Goal: Browse casually

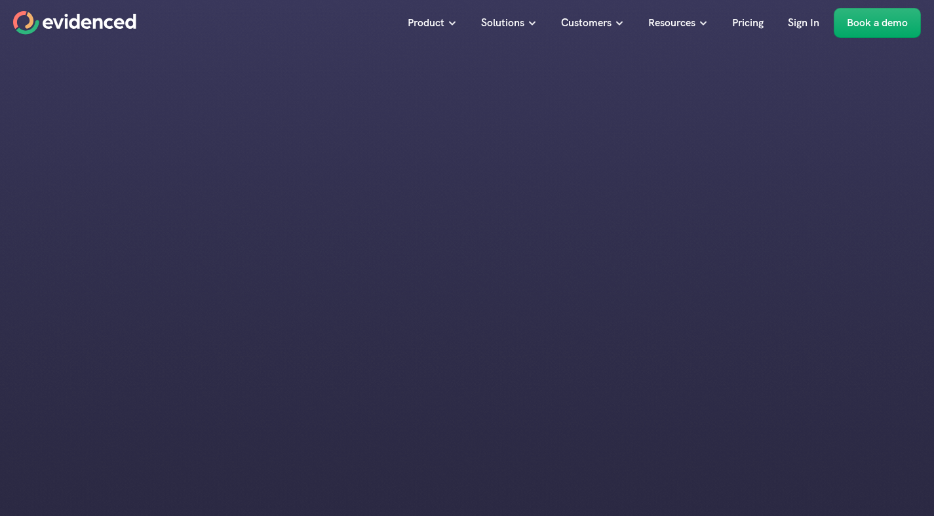
click at [549, 398] on div at bounding box center [467, 426] width 308 height 159
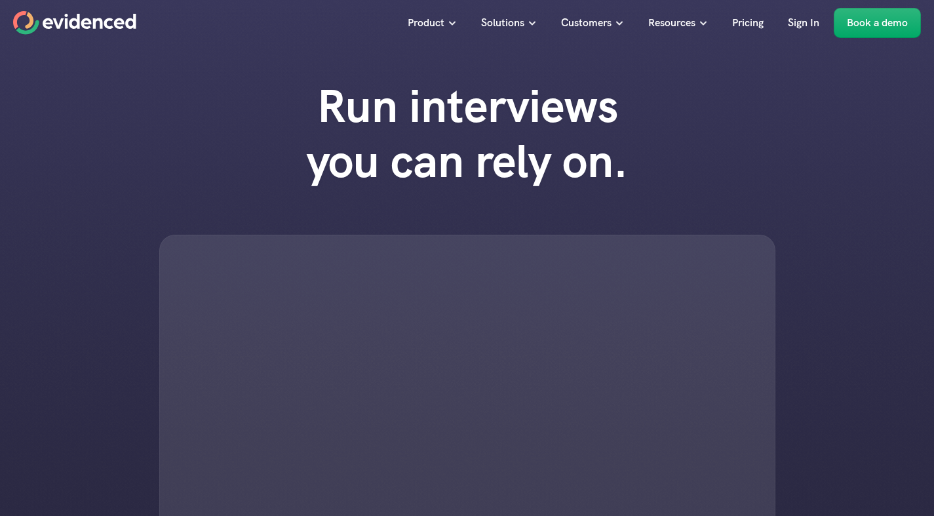
click at [482, 396] on div at bounding box center [467, 394] width 616 height 318
click at [434, 388] on div at bounding box center [467, 394] width 616 height 318
click at [239, 397] on div at bounding box center [467, 394] width 616 height 318
click at [244, 107] on div "Run interviews you can rely on." at bounding box center [467, 316] width 934 height 500
click at [330, 285] on div at bounding box center [467, 394] width 616 height 318
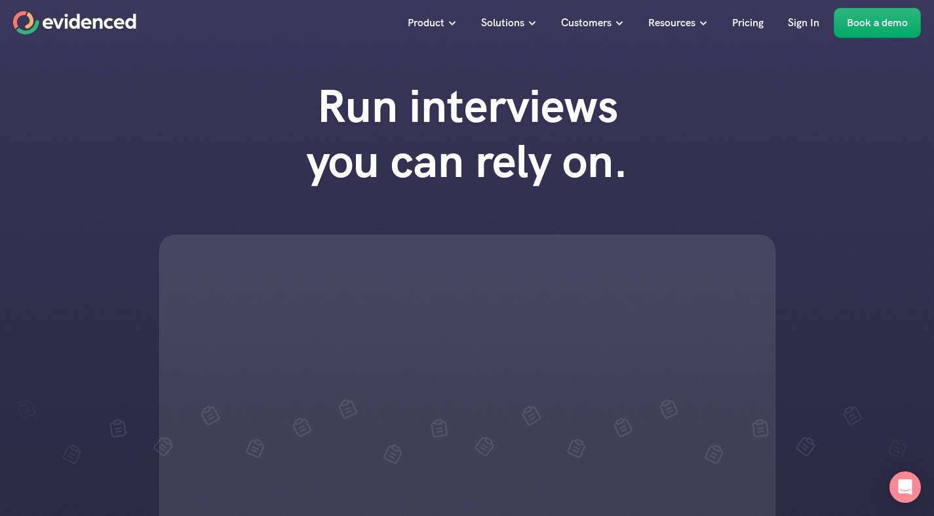
click at [431, 300] on div at bounding box center [467, 394] width 616 height 318
click at [632, 126] on h1 "Run interviews you can rely on." at bounding box center [466, 134] width 373 height 110
click at [288, 373] on div at bounding box center [467, 394] width 616 height 318
click at [516, 231] on div "Run interviews you can rely on." at bounding box center [467, 316] width 934 height 500
click at [261, 250] on div at bounding box center [467, 394] width 616 height 318
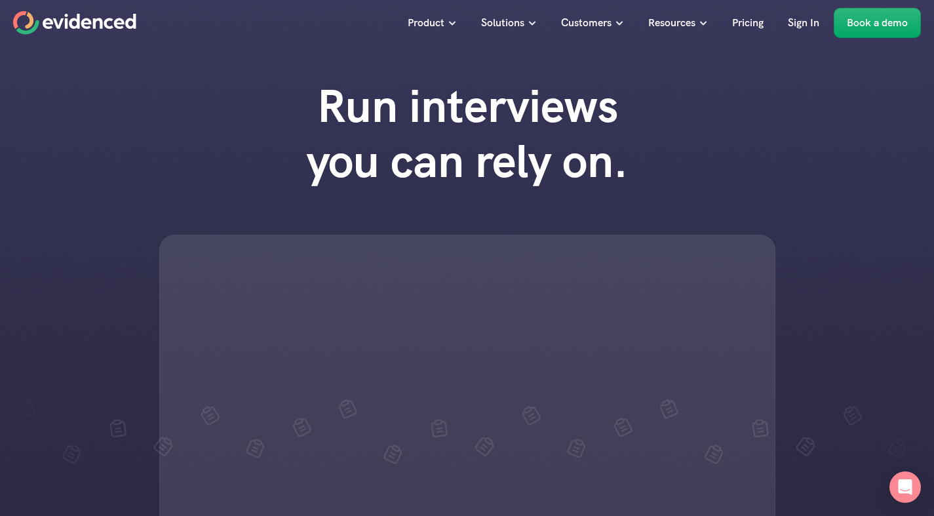
click at [415, 325] on div at bounding box center [467, 394] width 616 height 318
click at [153, 366] on div "Run interviews you can rely on." at bounding box center [467, 316] width 934 height 500
click at [445, 288] on div at bounding box center [467, 394] width 616 height 318
click at [468, 305] on div at bounding box center [467, 394] width 616 height 318
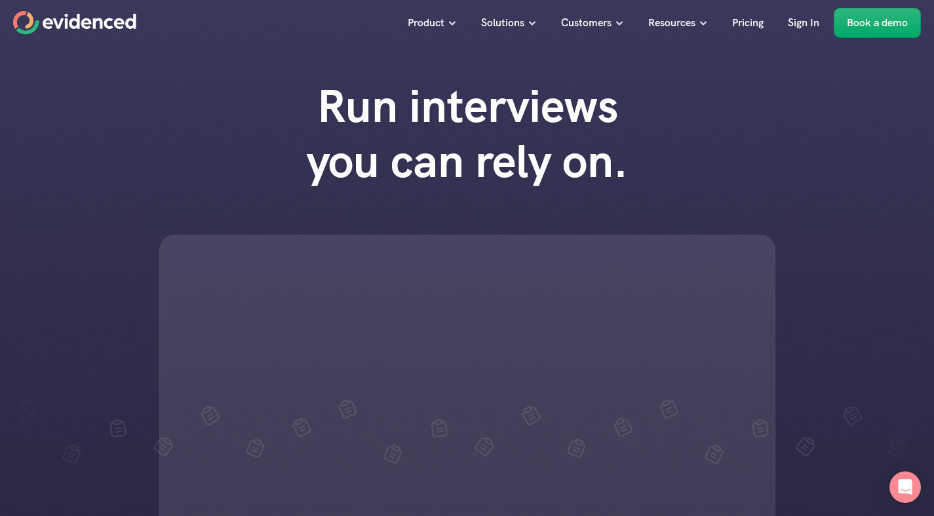
scroll to position [451, 0]
